Goal: Task Accomplishment & Management: Manage account settings

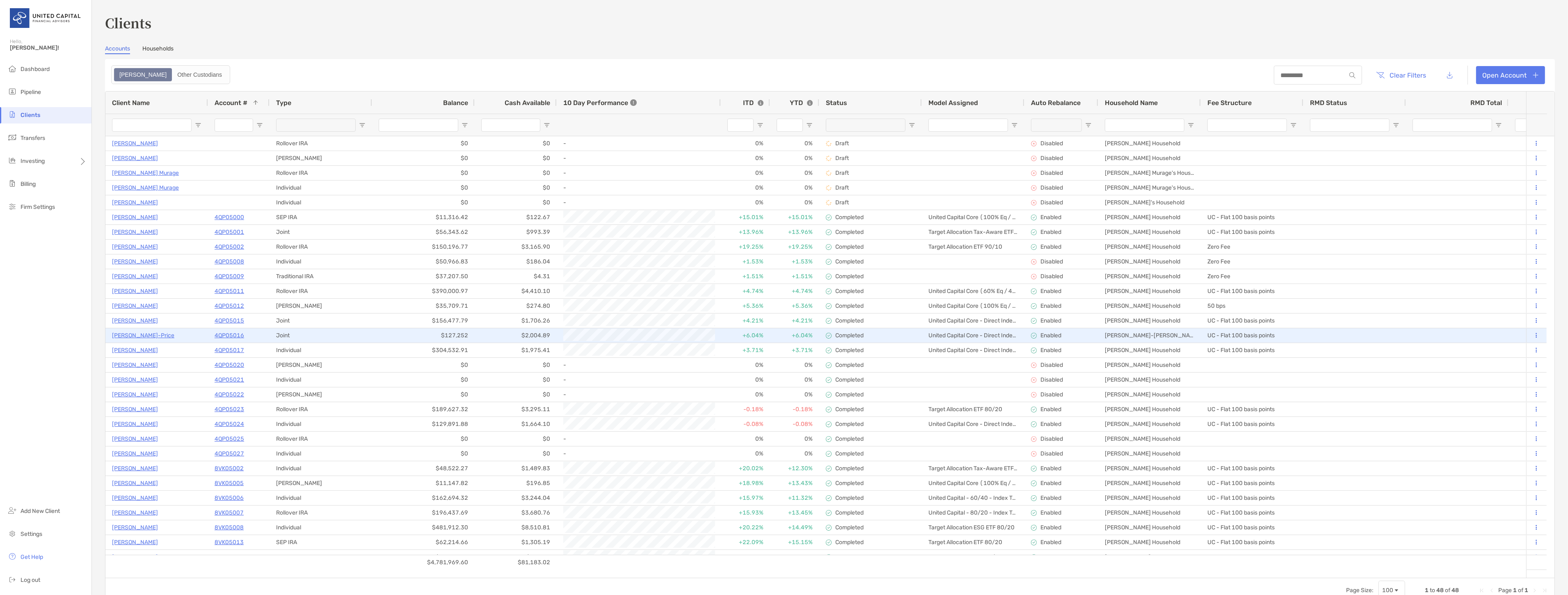
click at [137, 333] on p "Jamie Cacciola-Price" at bounding box center [143, 335] width 63 height 11
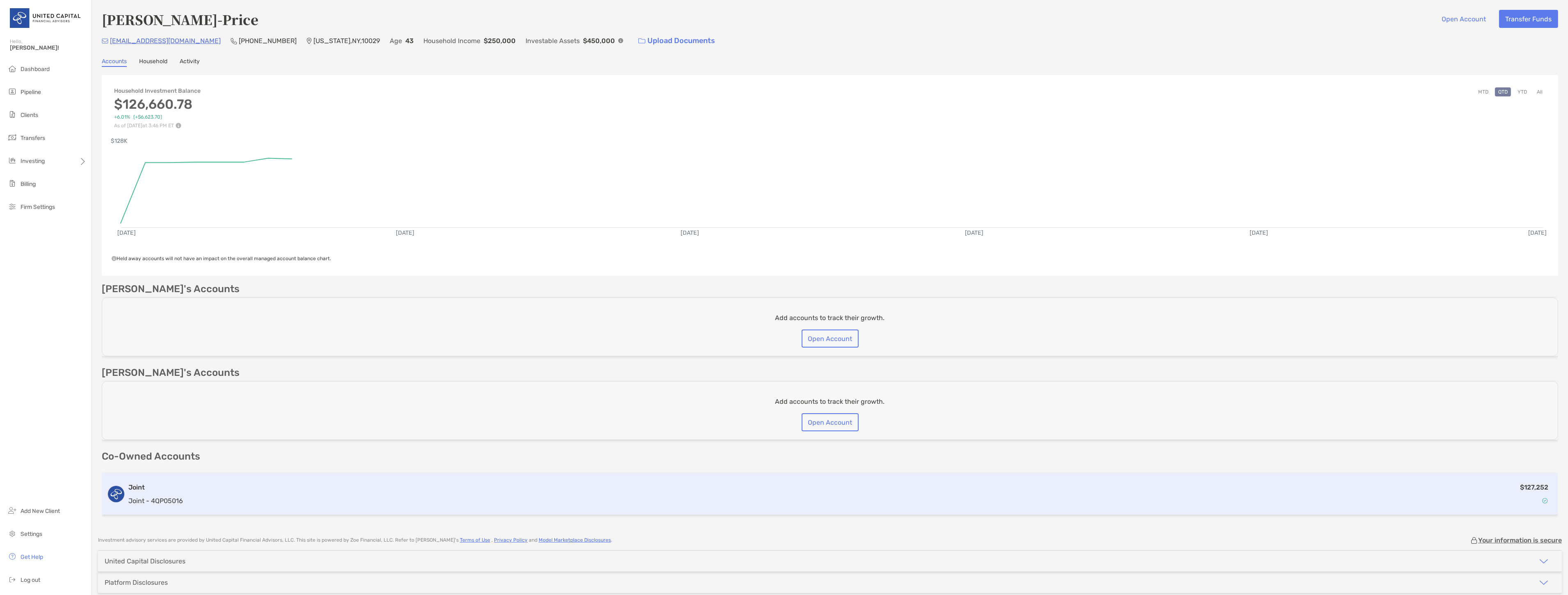
click at [313, 498] on div "$127,252" at bounding box center [870, 493] width 1367 height 24
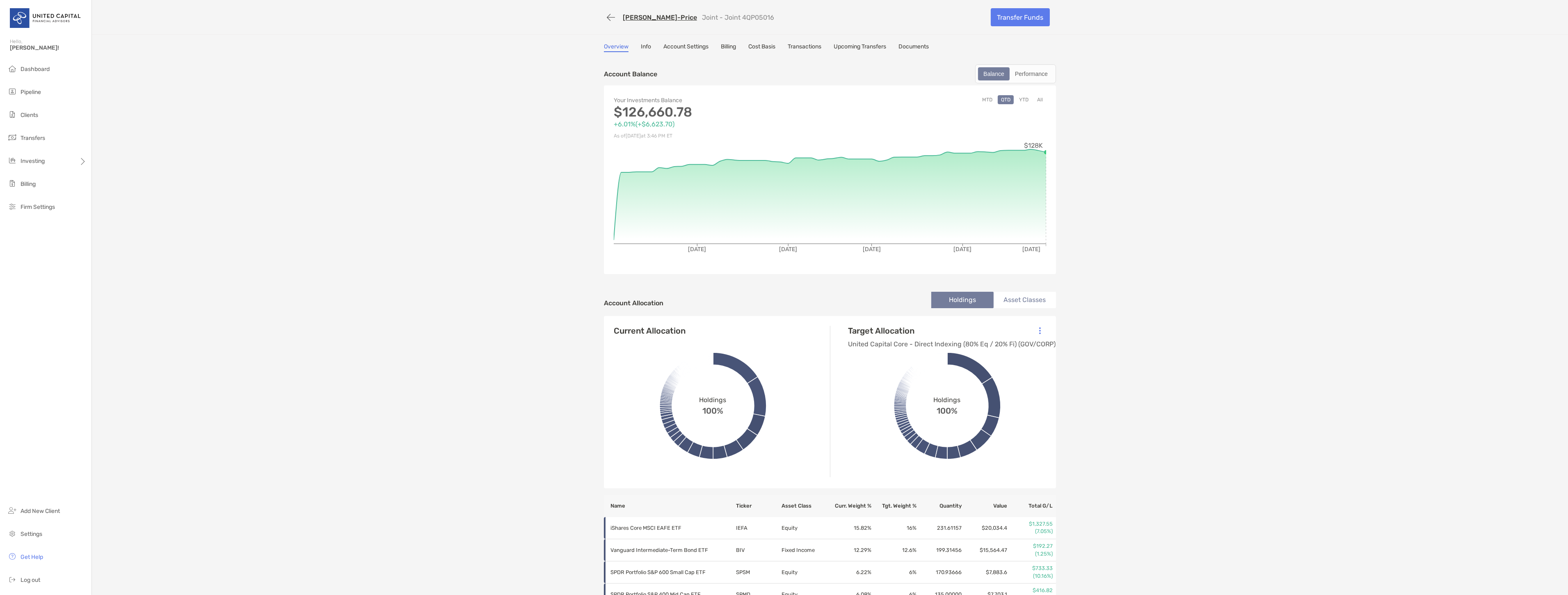
click at [698, 46] on link "Account Settings" at bounding box center [686, 47] width 46 height 9
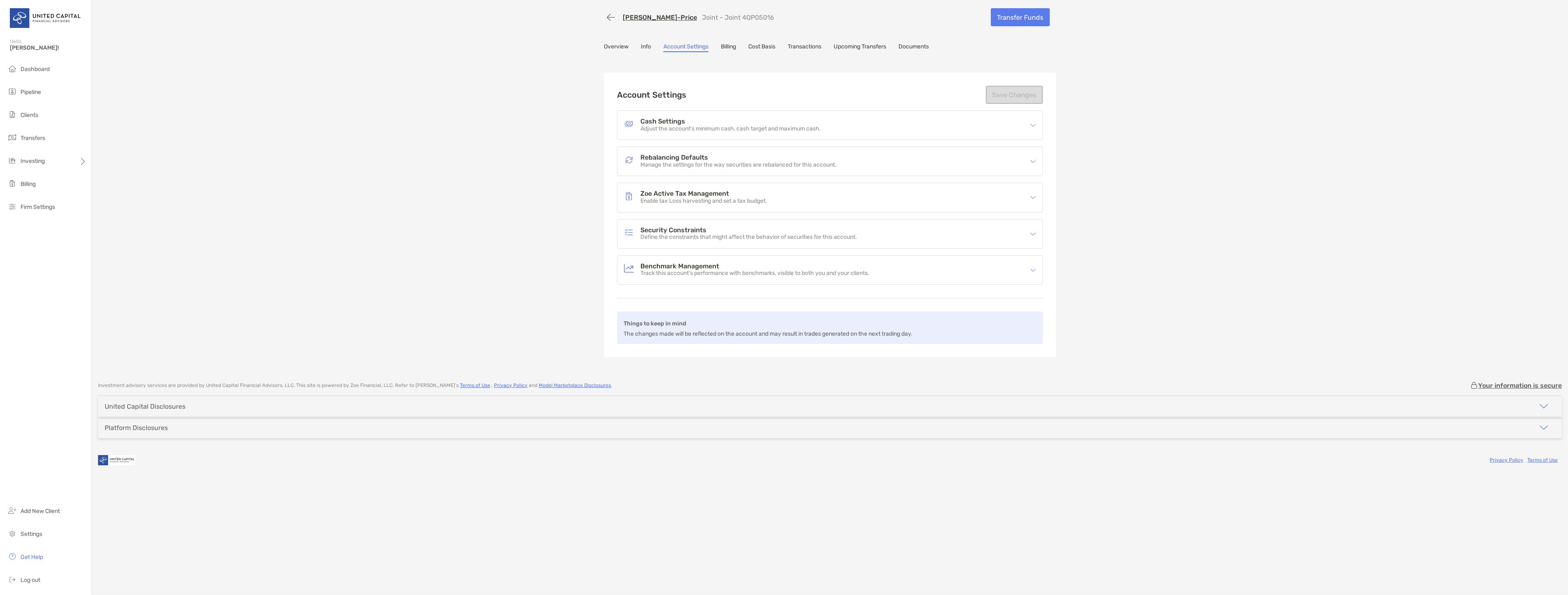
click at [811, 46] on link "Transactions" at bounding box center [804, 47] width 33 height 9
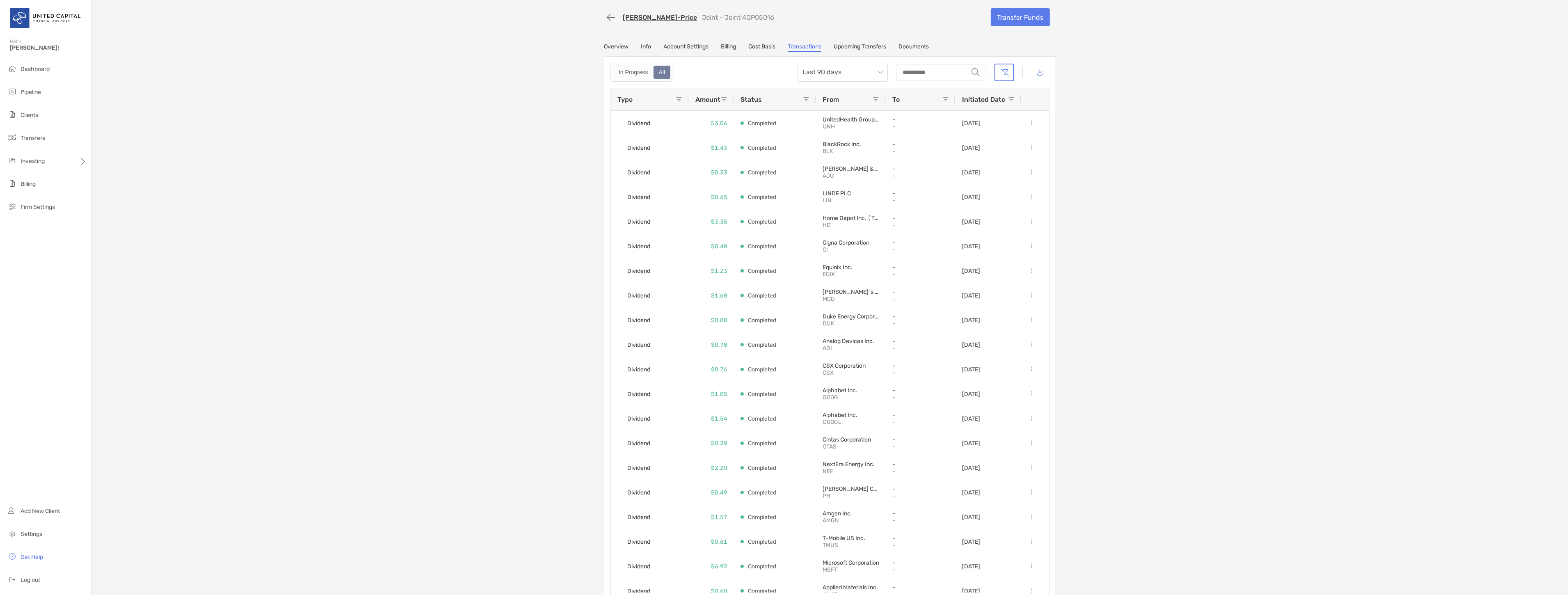
click at [645, 45] on link "Info" at bounding box center [645, 47] width 11 height 9
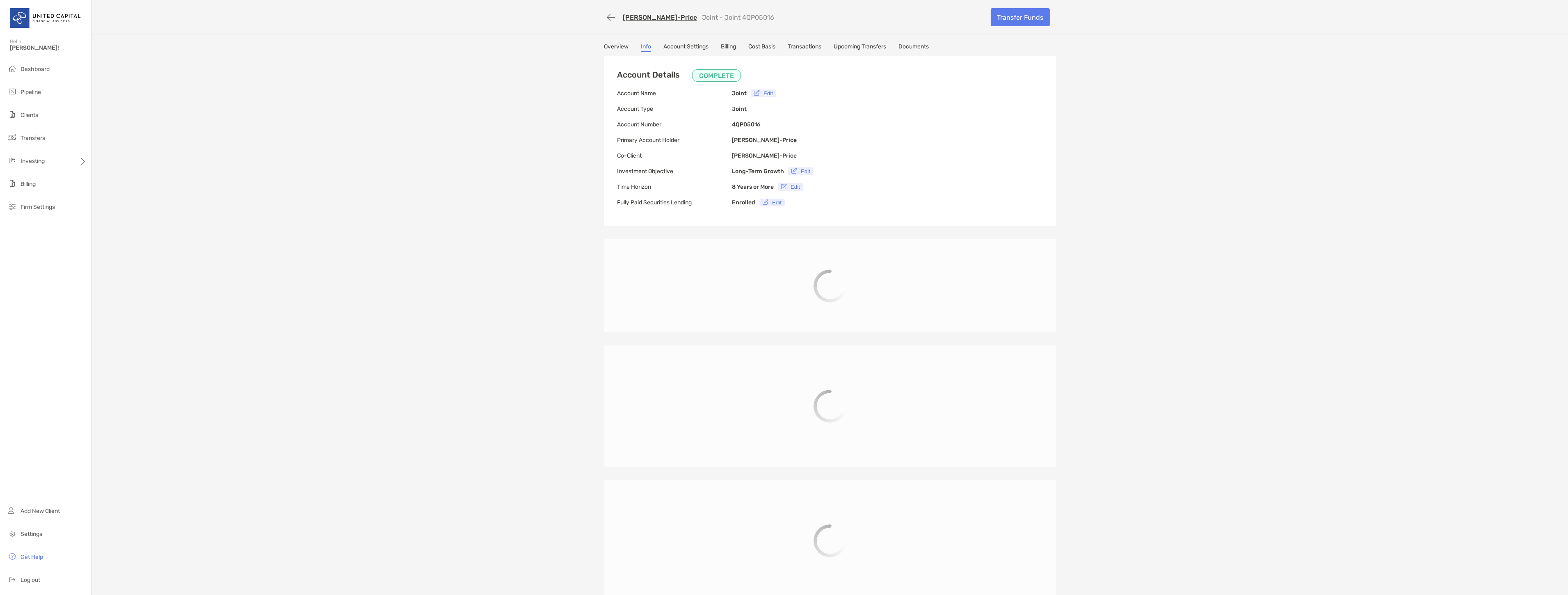
type input "**********"
